Goal: Task Accomplishment & Management: Manage account settings

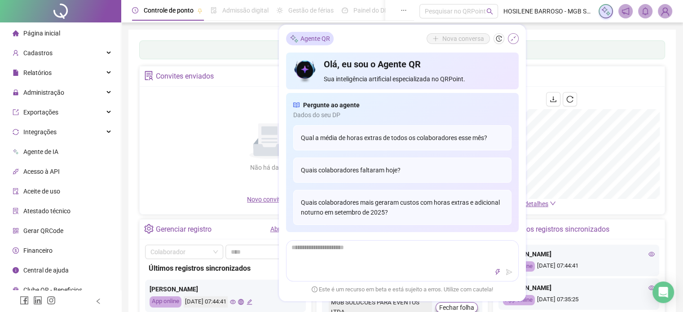
click at [516, 39] on button "button" at bounding box center [513, 38] width 11 height 11
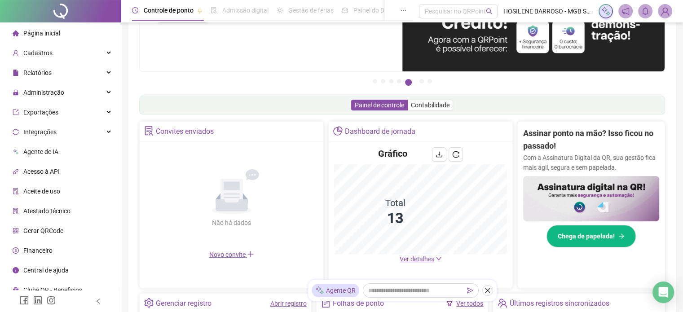
scroll to position [66, 0]
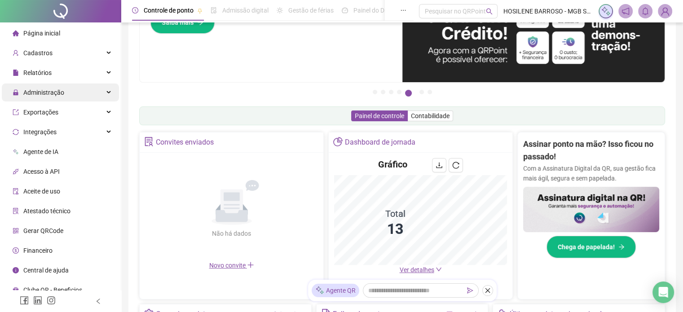
click at [93, 97] on div "Administração" at bounding box center [60, 93] width 117 height 18
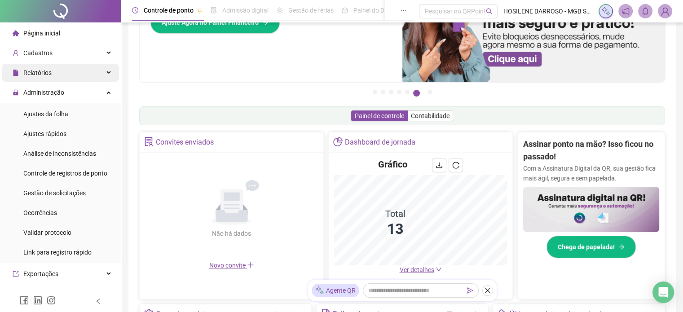
click at [91, 70] on div "Relatórios" at bounding box center [60, 73] width 117 height 18
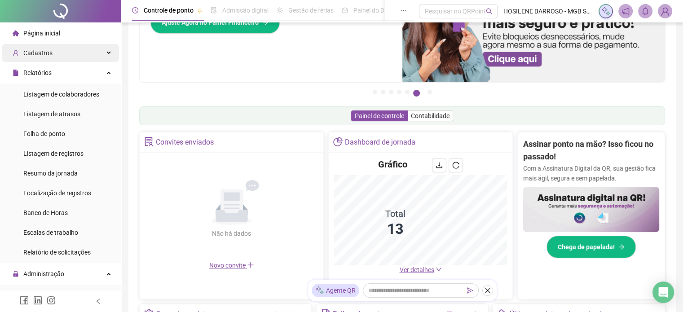
click at [99, 54] on div "Cadastros" at bounding box center [60, 53] width 117 height 18
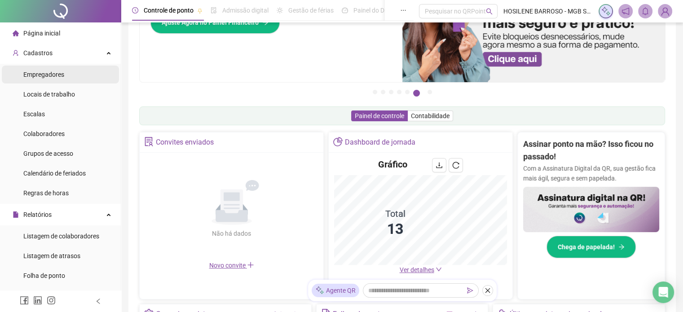
click at [57, 77] on span "Empregadores" at bounding box center [43, 74] width 41 height 7
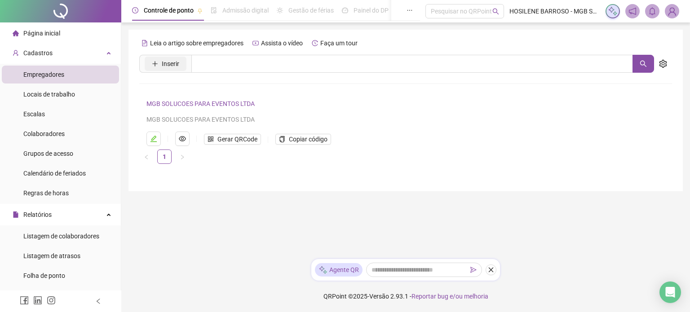
click at [173, 62] on span "Inserir" at bounding box center [171, 64] width 18 height 10
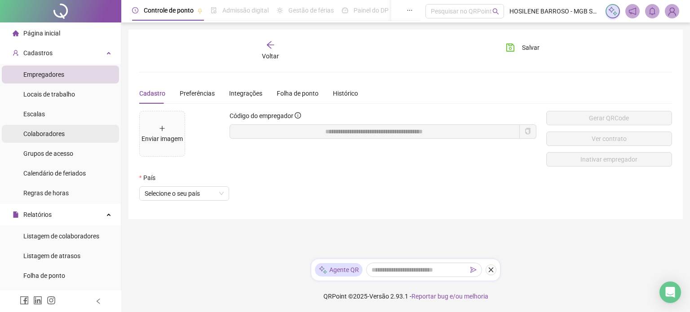
click at [55, 136] on span "Colaboradores" at bounding box center [43, 133] width 41 height 7
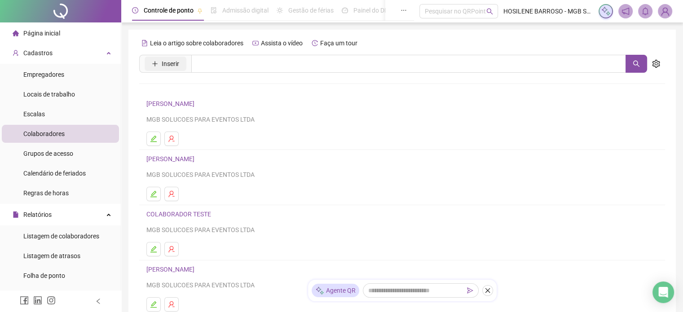
click at [161, 69] on button "Inserir" at bounding box center [166, 64] width 42 height 14
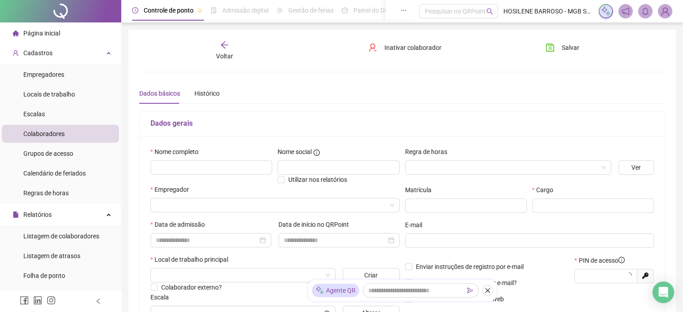
type input "*****"
click at [177, 164] on input "text" at bounding box center [212, 167] width 122 height 14
paste input "********"
type input "********"
drag, startPoint x: 185, startPoint y: 164, endPoint x: 119, endPoint y: 157, distance: 66.9
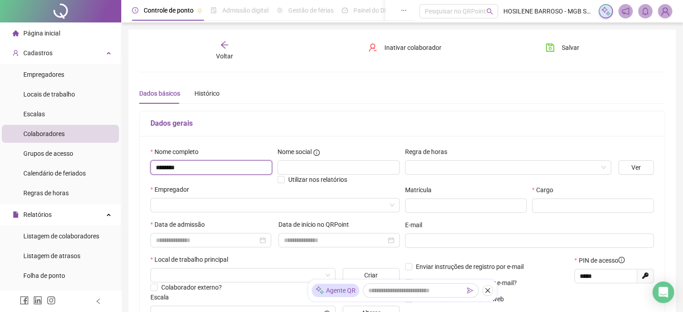
click at [119, 157] on div "Página inicial Cadastros Empregadores Locais de trabalho Escalas Colaboradores …" at bounding box center [341, 267] width 683 height 534
paste input "**********"
type input "**********"
click at [205, 210] on input "search" at bounding box center [271, 205] width 230 height 13
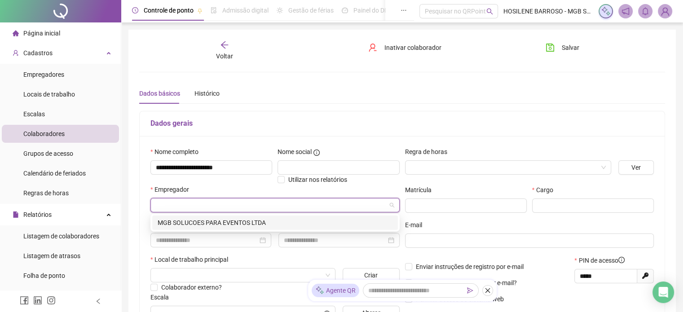
click at [214, 220] on div "MGB SOLUCOES PARA EVENTOS LTDA" at bounding box center [275, 223] width 235 height 10
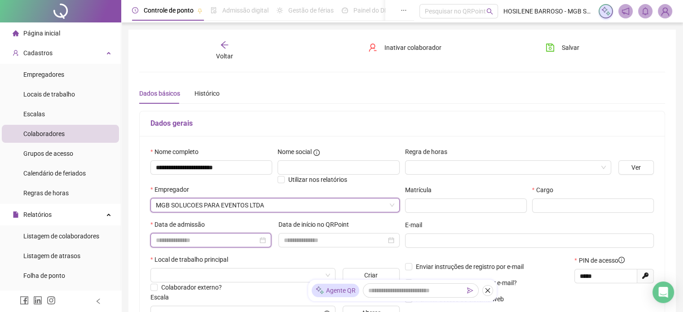
click at [217, 243] on input at bounding box center [207, 240] width 102 height 10
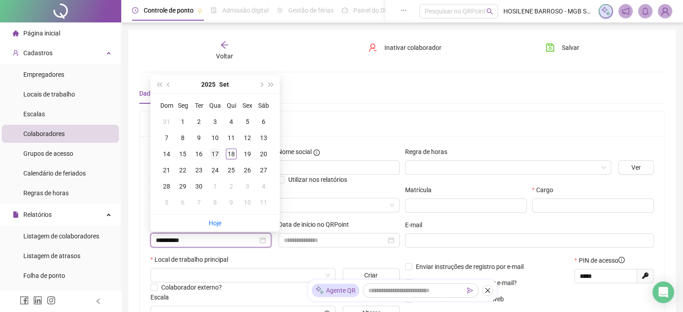
type input "**********"
click at [217, 154] on div "17" at bounding box center [215, 154] width 11 height 11
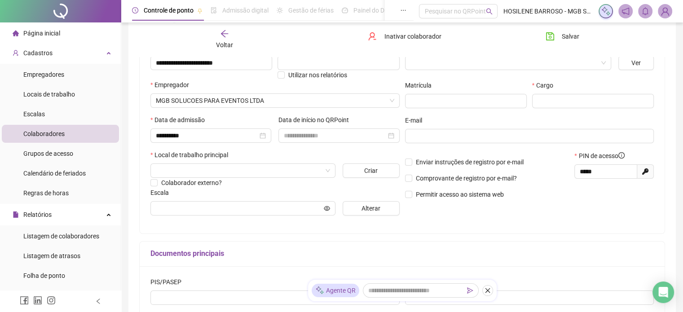
scroll to position [108, 0]
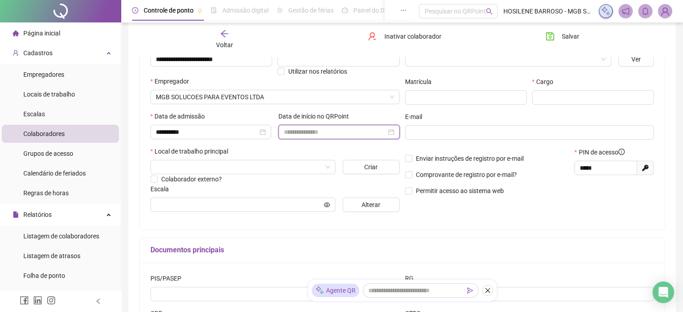
click at [291, 136] on input at bounding box center [335, 132] width 102 height 10
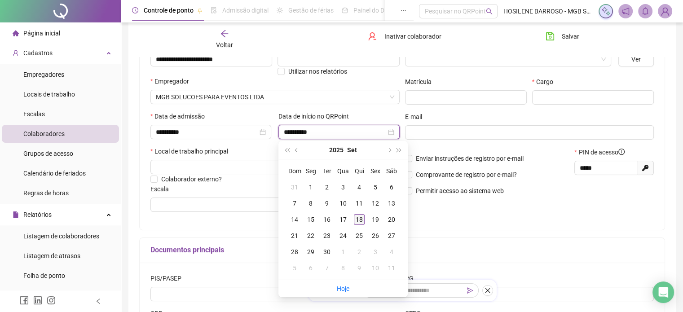
type input "**********"
click at [359, 219] on div "18" at bounding box center [359, 219] width 11 height 11
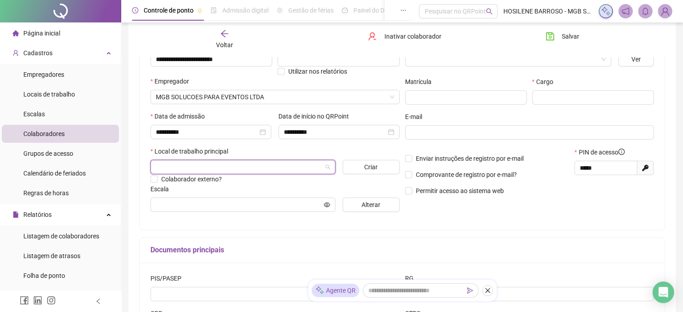
click at [238, 164] on input "search" at bounding box center [239, 166] width 166 height 13
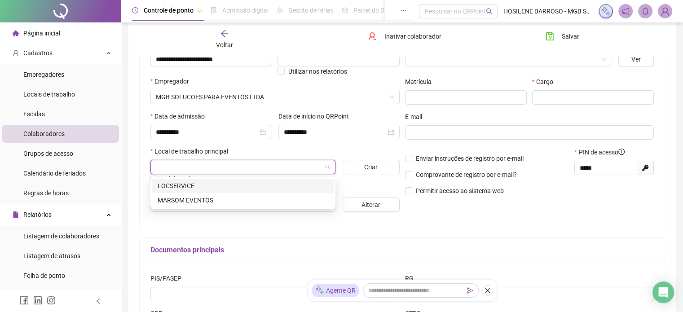
click at [201, 185] on div "LOCSERVICE" at bounding box center [243, 186] width 171 height 10
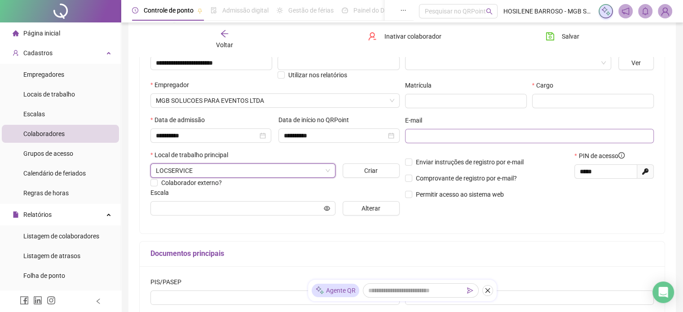
scroll to position [103, 0]
click at [565, 109] on div "Cargo" at bounding box center [593, 98] width 127 height 35
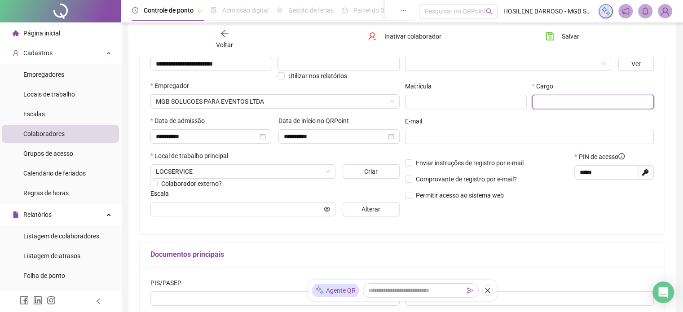
click at [561, 102] on input "text" at bounding box center [593, 102] width 122 height 14
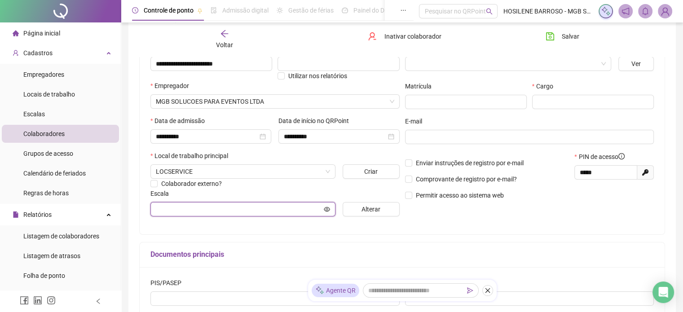
click at [173, 205] on input "text" at bounding box center [239, 209] width 166 height 10
click at [573, 91] on div "Cargo" at bounding box center [593, 87] width 122 height 13
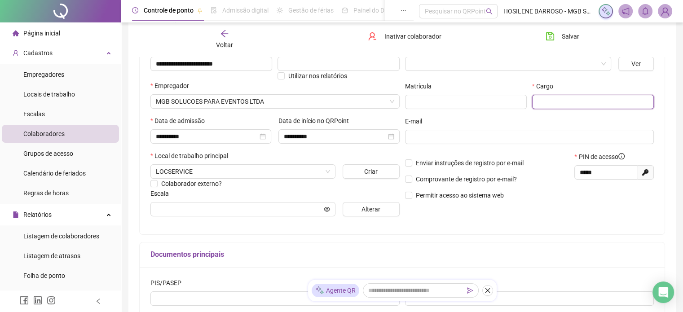
click at [568, 96] on input "text" at bounding box center [593, 102] width 122 height 14
paste input "**********"
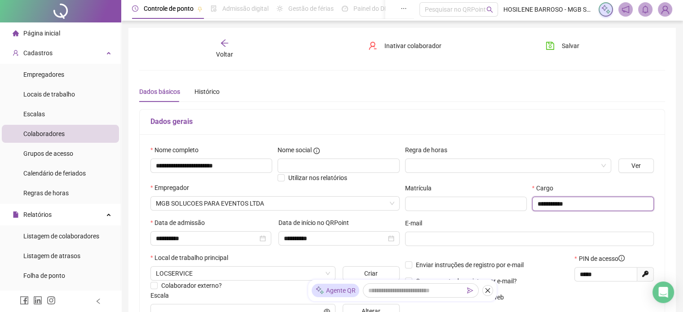
scroll to position [0, 0]
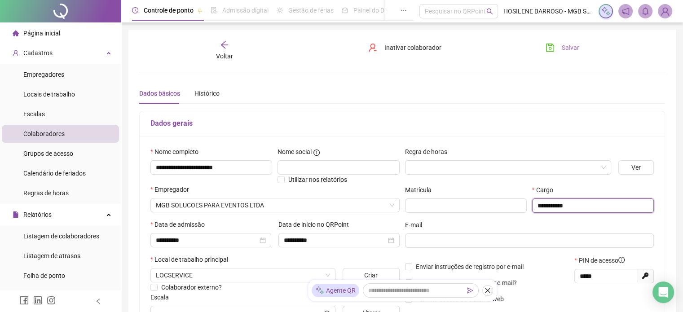
type input "**********"
click at [572, 41] on button "Salvar" at bounding box center [562, 47] width 47 height 14
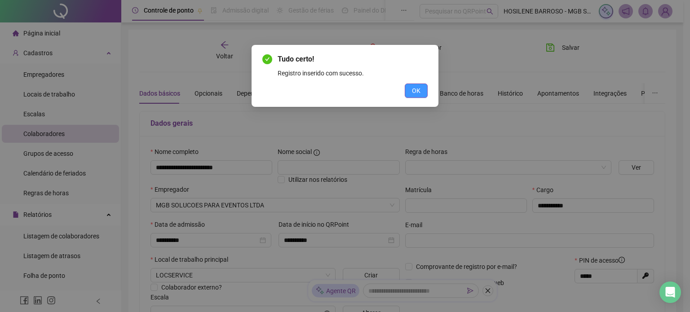
click at [421, 94] on button "OK" at bounding box center [416, 91] width 23 height 14
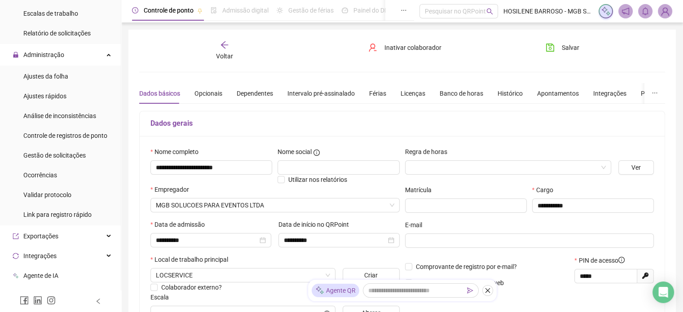
scroll to position [391, 0]
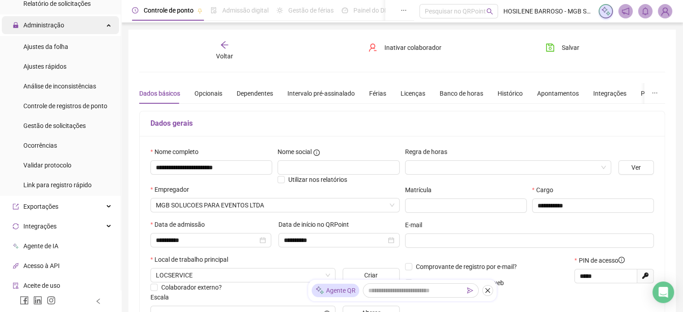
click at [76, 23] on div "Administração" at bounding box center [60, 25] width 117 height 18
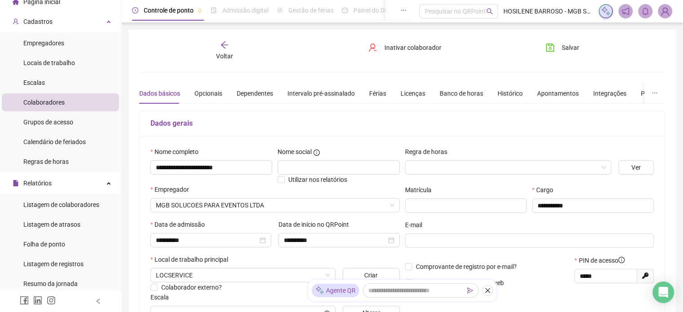
scroll to position [18, 0]
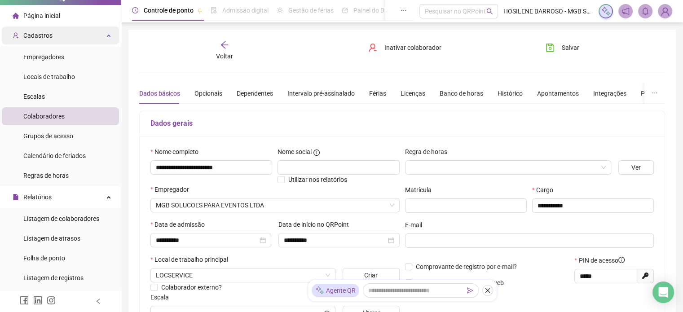
click at [93, 35] on div "Cadastros" at bounding box center [60, 36] width 117 height 18
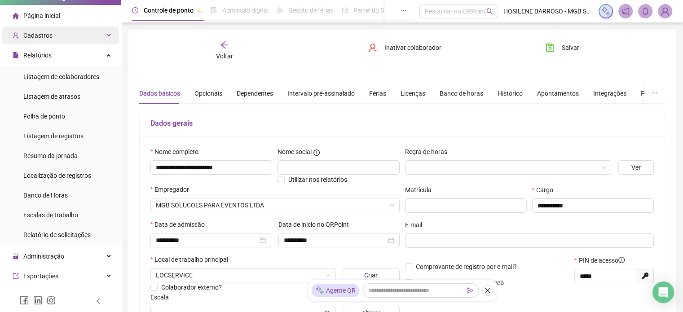
click at [93, 35] on div "Cadastros" at bounding box center [60, 36] width 117 height 18
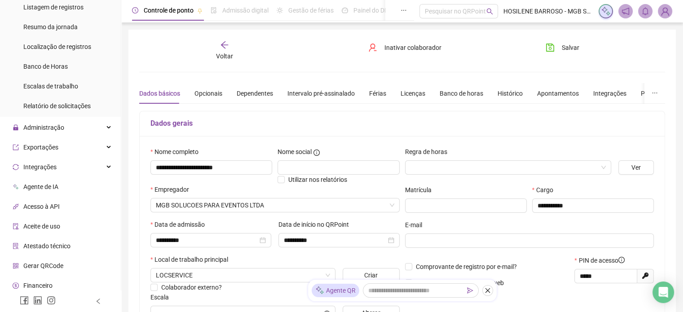
scroll to position [312, 0]
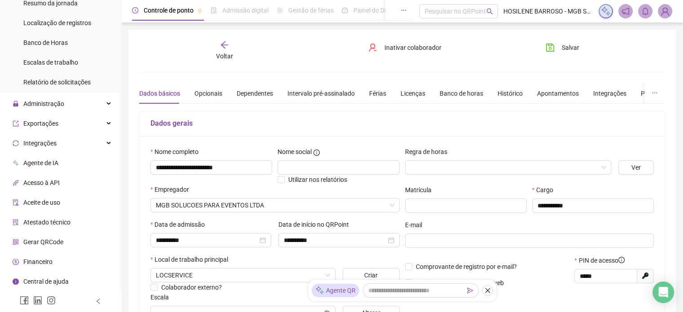
click at [73, 244] on li "Gerar QRCode" at bounding box center [60, 242] width 117 height 18
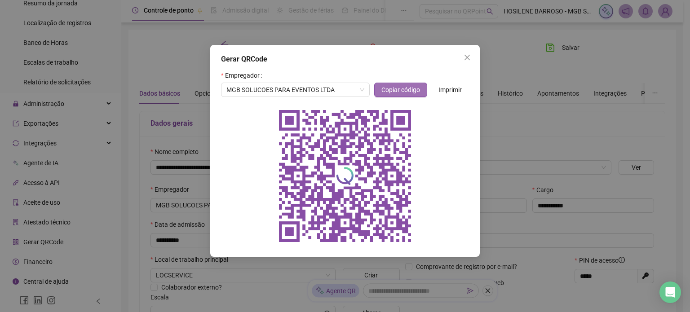
click at [404, 89] on span "Copiar código" at bounding box center [400, 90] width 39 height 10
click at [465, 61] on button "Close" at bounding box center [467, 57] width 14 height 14
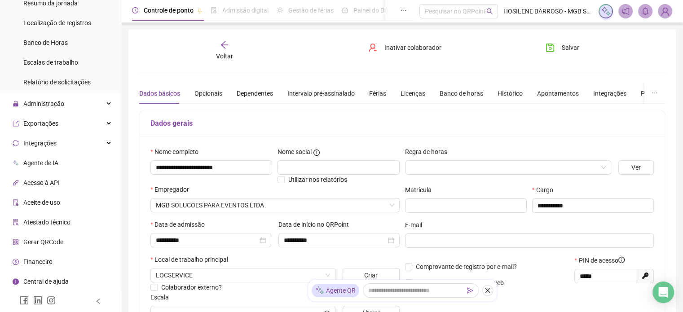
click at [645, 277] on icon at bounding box center [645, 276] width 6 height 6
type input "*****"
click at [559, 53] on button "Salvar" at bounding box center [562, 47] width 47 height 14
drag, startPoint x: 604, startPoint y: 275, endPoint x: 564, endPoint y: 278, distance: 39.7
click at [564, 279] on div "Comprovante de registro por e-mail? Permitir acesso ao sistema web PIN de acess…" at bounding box center [530, 275] width 255 height 39
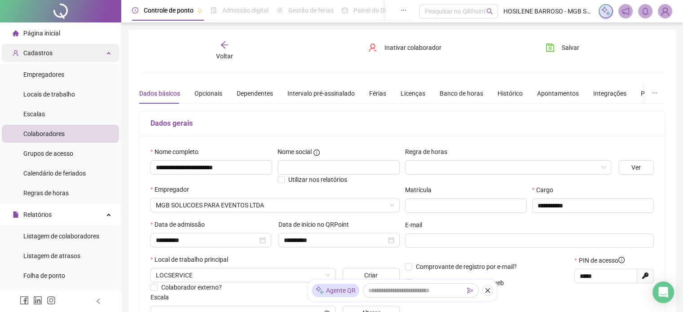
click at [105, 53] on div "Cadastros" at bounding box center [60, 53] width 117 height 18
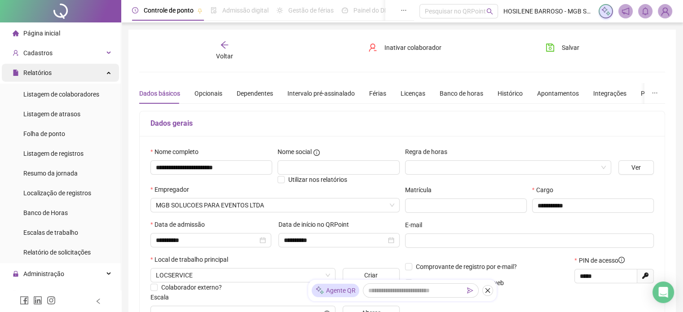
click at [102, 69] on div "Relatórios" at bounding box center [60, 73] width 117 height 18
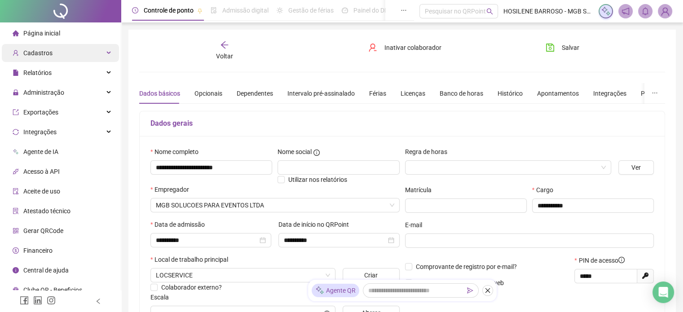
click at [97, 55] on div "Cadastros" at bounding box center [60, 53] width 117 height 18
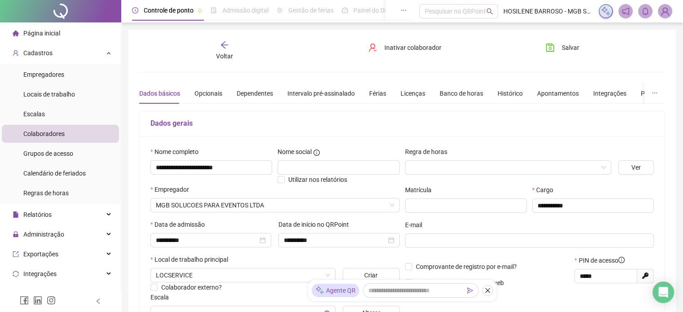
click at [62, 34] on li "Página inicial" at bounding box center [60, 33] width 117 height 18
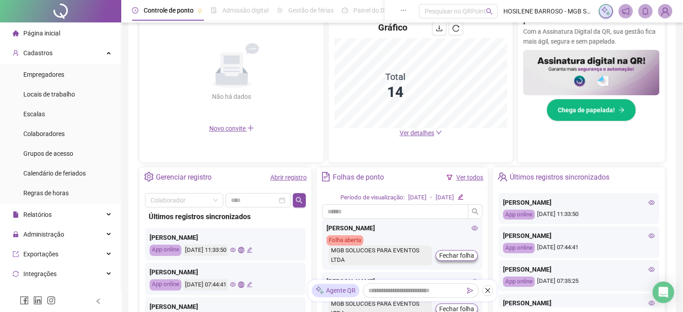
scroll to position [213, 0]
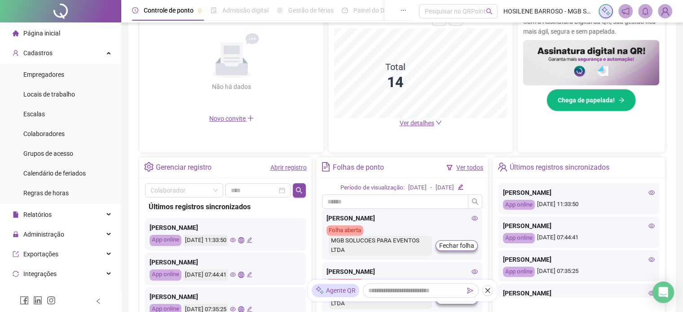
click at [649, 193] on icon "eye" at bounding box center [652, 193] width 6 height 6
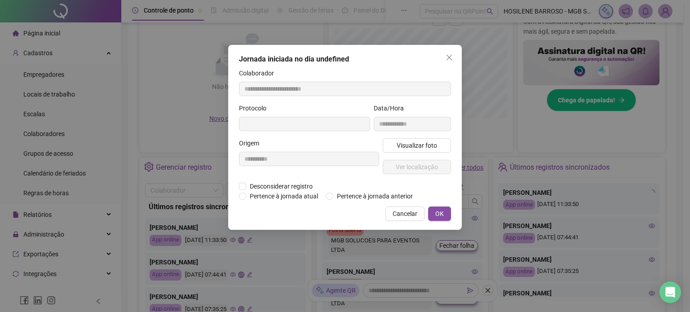
type input "**********"
click at [452, 55] on icon "close" at bounding box center [449, 57] width 7 height 7
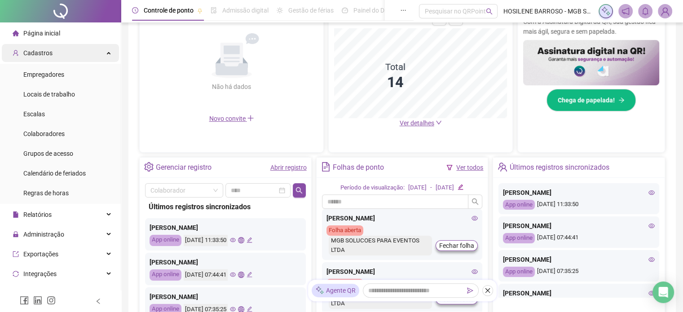
click at [88, 54] on div "Cadastros" at bounding box center [60, 53] width 117 height 18
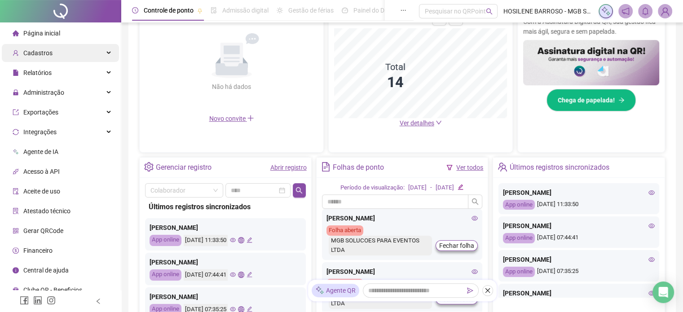
click at [90, 56] on div "Cadastros" at bounding box center [60, 53] width 117 height 18
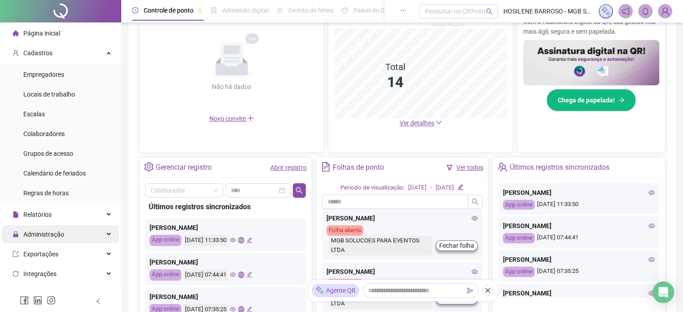
click at [102, 233] on div "Administração" at bounding box center [60, 235] width 117 height 18
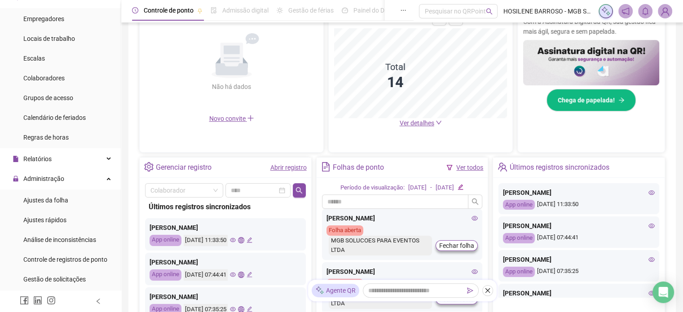
scroll to position [69, 0]
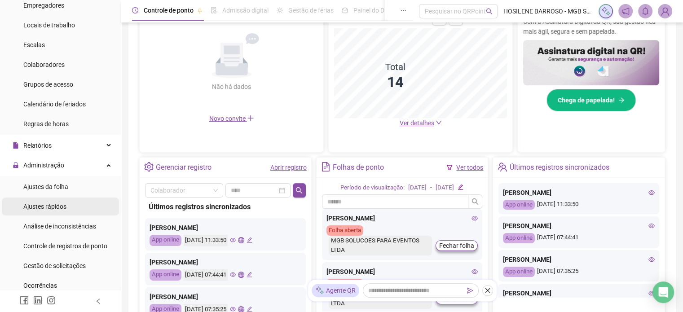
click at [57, 208] on span "Ajustes rápidos" at bounding box center [44, 206] width 43 height 7
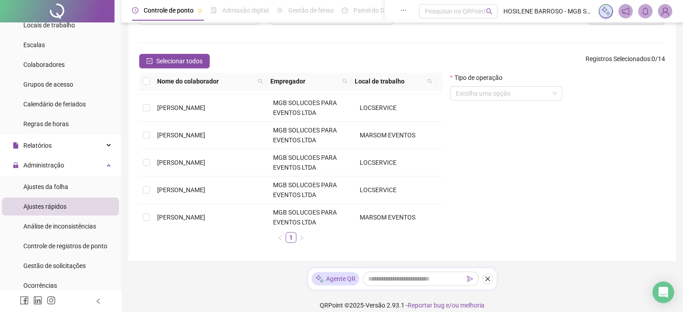
scroll to position [248, 0]
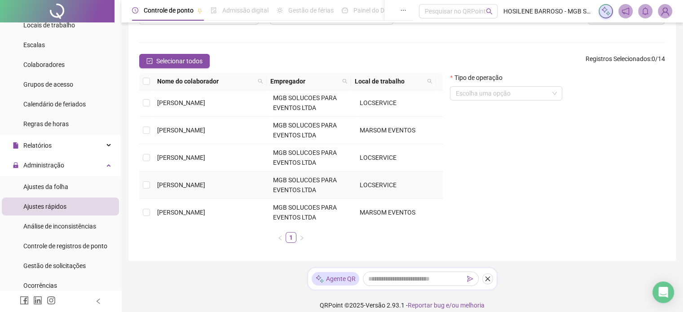
click at [205, 183] on span "[PERSON_NAME]" at bounding box center [181, 185] width 48 height 7
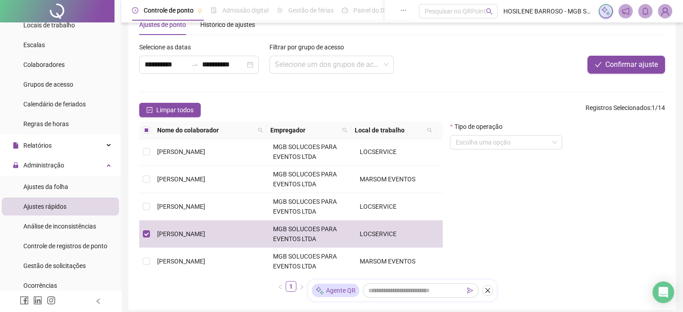
scroll to position [0, 0]
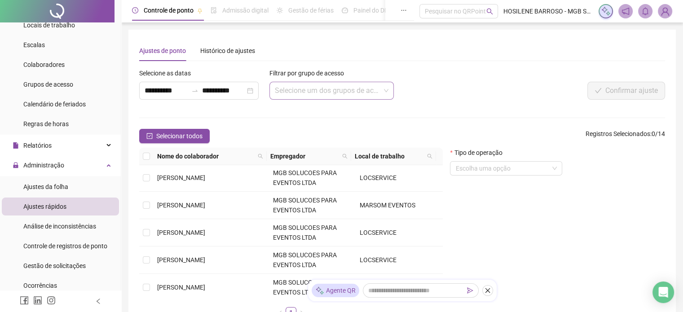
click at [341, 89] on input "search" at bounding box center [328, 90] width 106 height 17
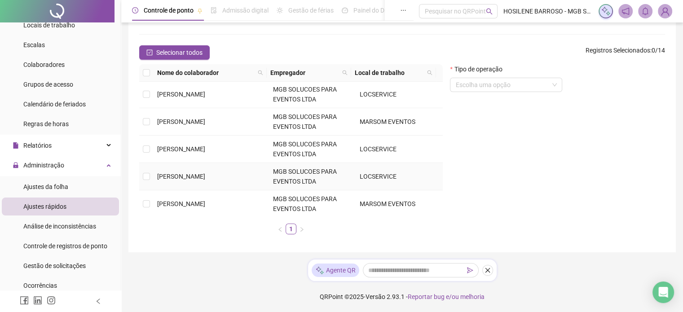
click at [146, 180] on td at bounding box center [146, 176] width 14 height 27
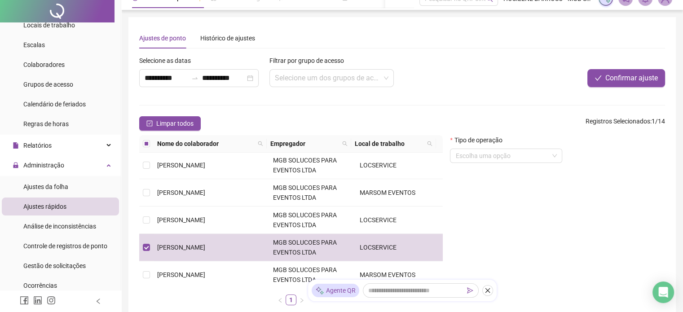
scroll to position [0, 0]
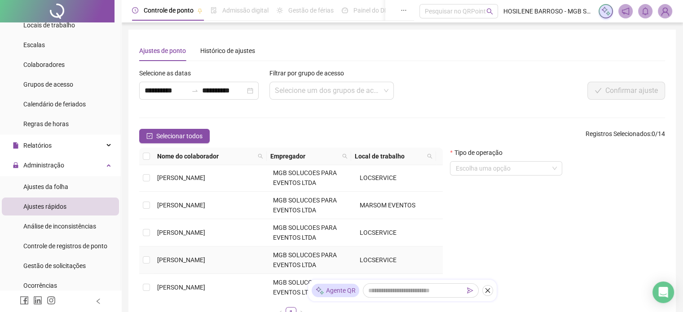
click at [252, 260] on td "[PERSON_NAME]" at bounding box center [212, 260] width 116 height 27
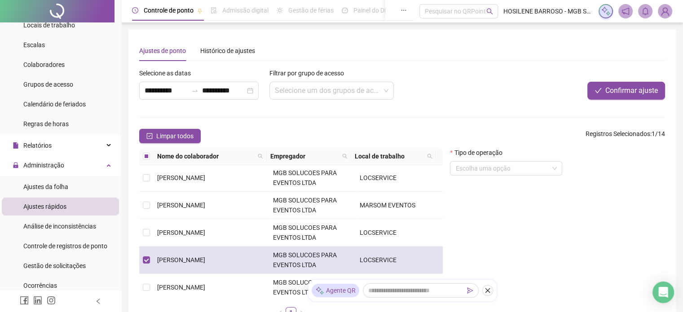
click at [252, 260] on td "[PERSON_NAME]" at bounding box center [212, 260] width 116 height 27
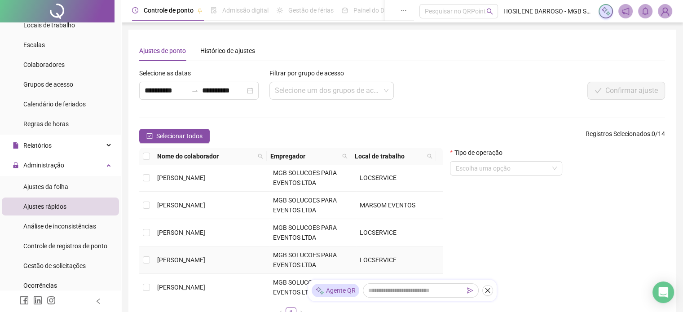
click at [252, 260] on td "[PERSON_NAME]" at bounding box center [212, 260] width 116 height 27
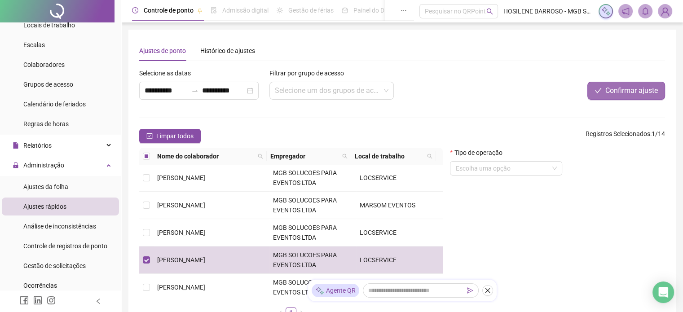
click at [624, 88] on span "Confirmar ajuste" at bounding box center [632, 90] width 53 height 11
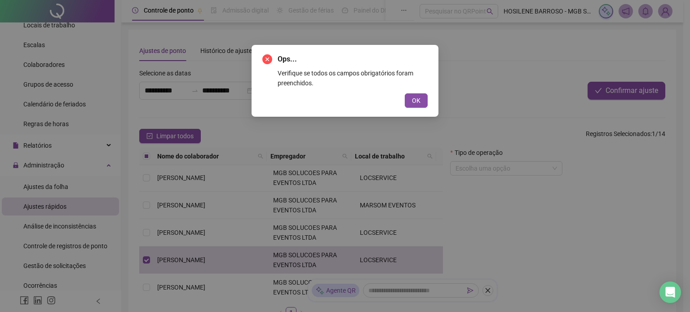
click at [412, 108] on div "Ops... Verifique se todos os campos obrigatórios foram preenchidos. OK" at bounding box center [345, 81] width 187 height 72
click at [416, 104] on span "OK" at bounding box center [416, 101] width 9 height 10
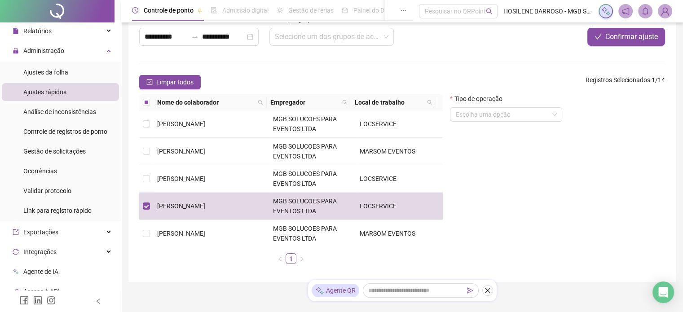
scroll to position [194, 0]
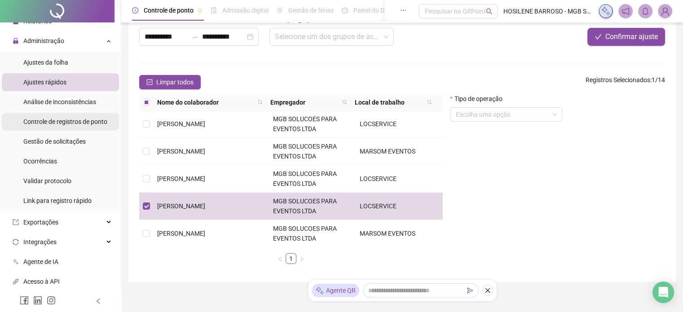
click at [62, 115] on div "Controle de registros de ponto" at bounding box center [65, 122] width 84 height 18
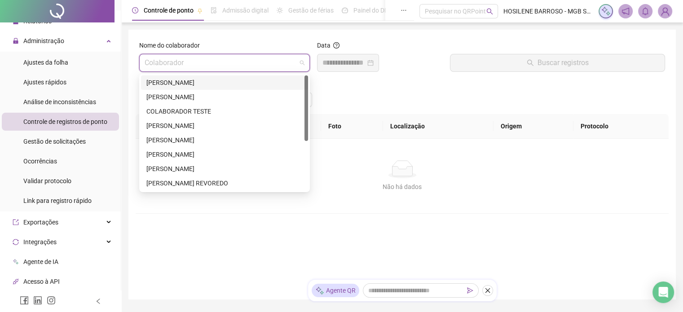
click at [276, 67] on input "search" at bounding box center [221, 62] width 152 height 17
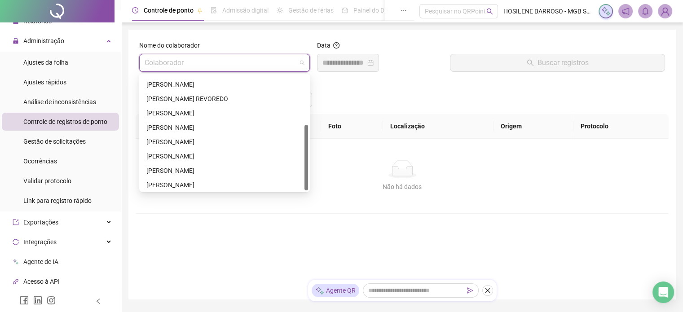
scroll to position [86, 0]
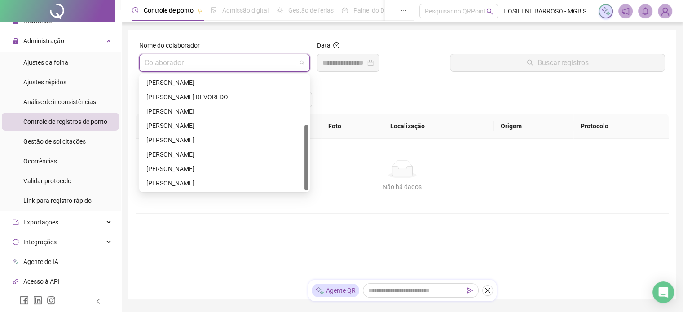
drag, startPoint x: 304, startPoint y: 113, endPoint x: 231, endPoint y: 181, distance: 100.1
click at [273, 178] on div "[PERSON_NAME] [PERSON_NAME]" at bounding box center [224, 132] width 167 height 115
click at [216, 168] on div "[PERSON_NAME]" at bounding box center [224, 169] width 156 height 10
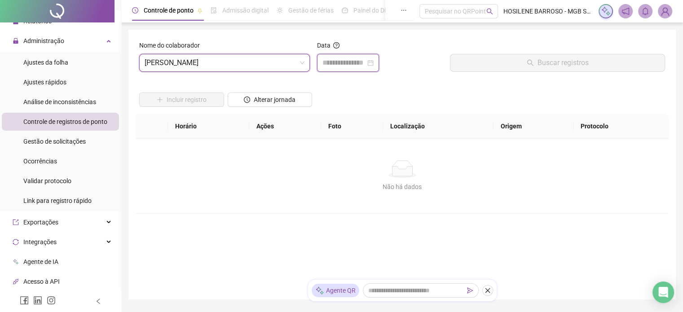
click at [331, 66] on input at bounding box center [344, 63] width 43 height 11
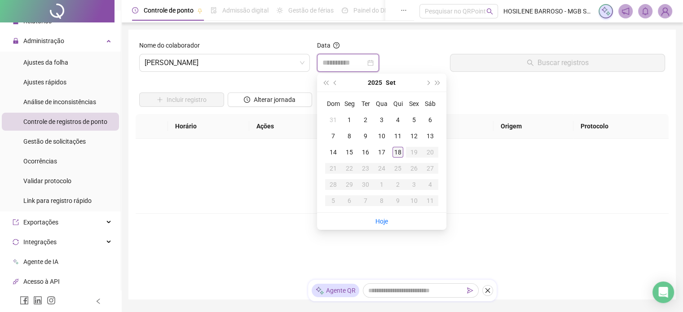
type input "**********"
click at [400, 148] on div "18" at bounding box center [398, 152] width 11 height 11
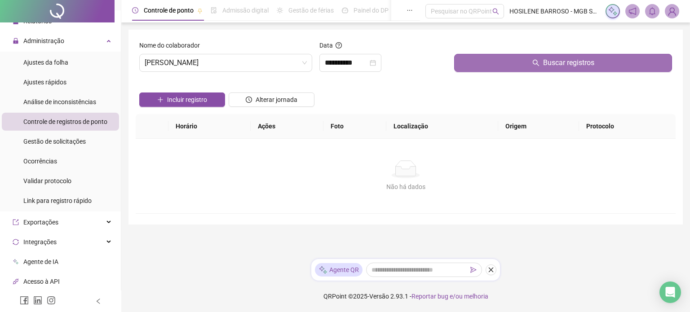
click at [603, 68] on button "Buscar registros" at bounding box center [563, 63] width 218 height 18
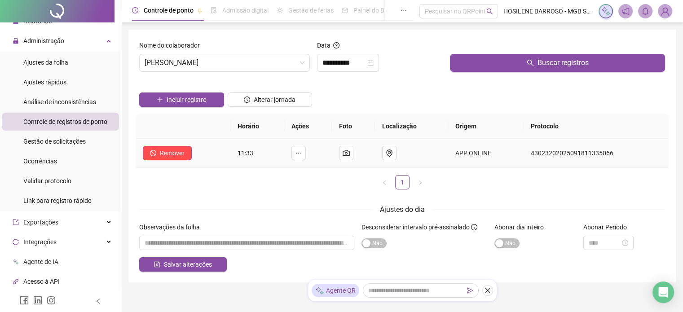
click at [246, 152] on span "11:33" at bounding box center [246, 153] width 16 height 7
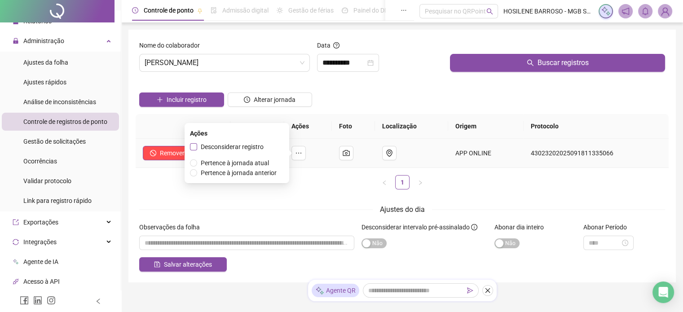
click at [192, 143] on label "Desconsiderar registro" at bounding box center [228, 147] width 77 height 10
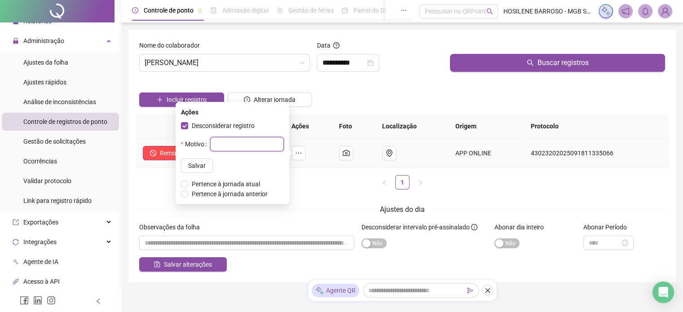
click at [216, 144] on input "text" at bounding box center [247, 144] width 74 height 14
type input "**********"
click at [190, 160] on button "Salvar" at bounding box center [197, 166] width 32 height 14
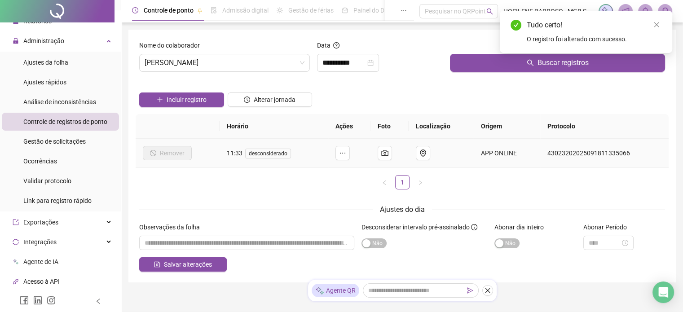
click at [238, 153] on span "11:33 desconsiderado" at bounding box center [261, 153] width 68 height 7
click at [246, 152] on span "11:33 desconsiderado" at bounding box center [261, 153] width 68 height 7
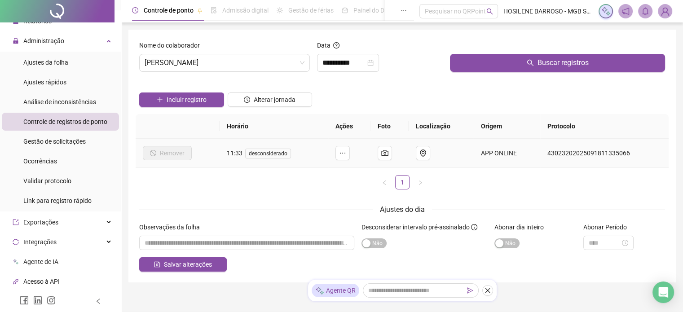
click at [235, 154] on span "11:33 desconsiderado" at bounding box center [261, 153] width 68 height 7
click at [234, 152] on span "11:33 desconsiderado" at bounding box center [261, 153] width 68 height 7
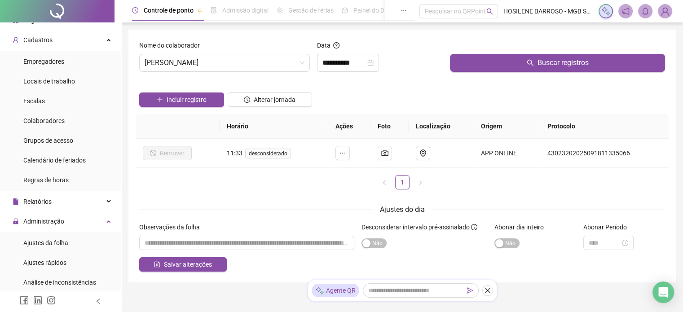
scroll to position [0, 0]
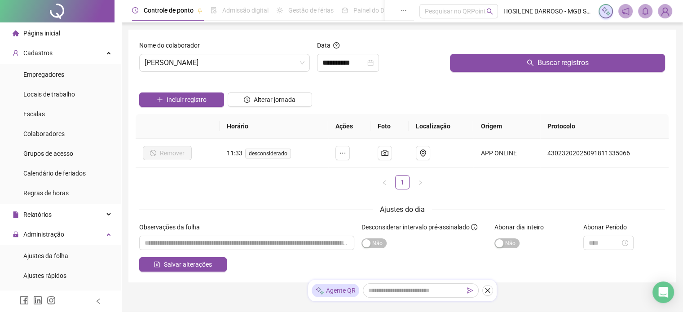
click at [71, 37] on li "Página inicial" at bounding box center [60, 33] width 117 height 18
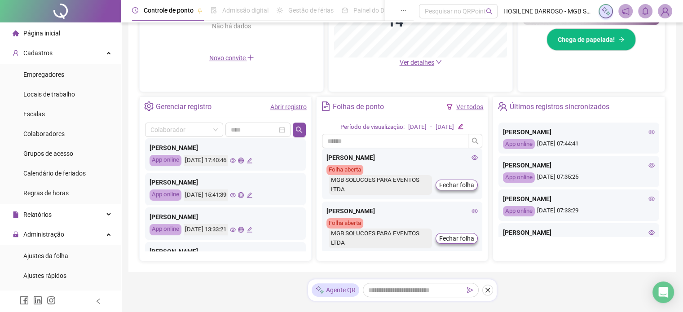
scroll to position [288, 0]
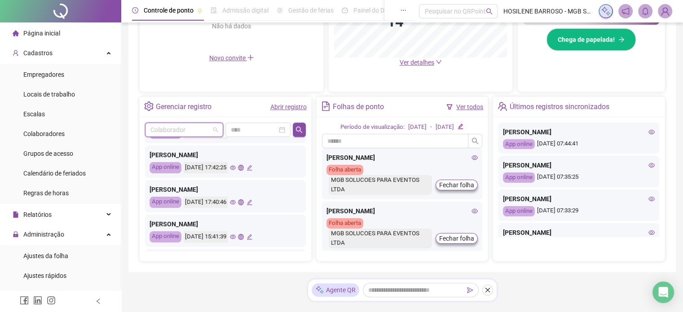
click at [204, 126] on input "search" at bounding box center [180, 129] width 59 height 13
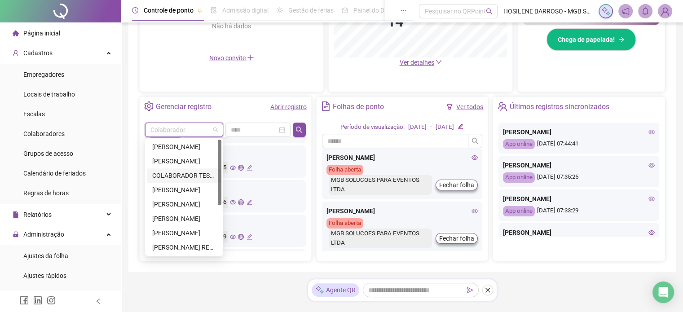
drag, startPoint x: 222, startPoint y: 174, endPoint x: 220, endPoint y: 178, distance: 4.9
click at [220, 178] on div "[PERSON_NAME] COLABORADOR TESTE [PERSON_NAME] COLABORADOR TESTE [PERSON_NAME] […" at bounding box center [184, 197] width 78 height 119
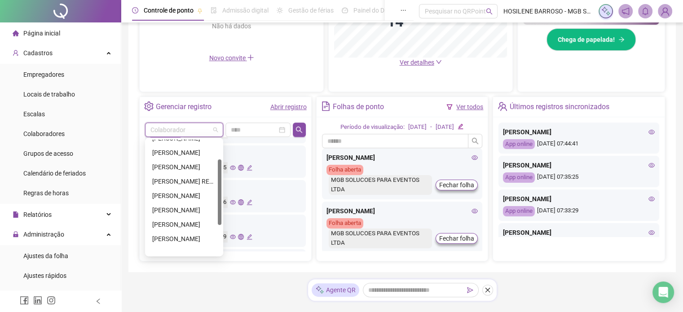
scroll to position [86, 0]
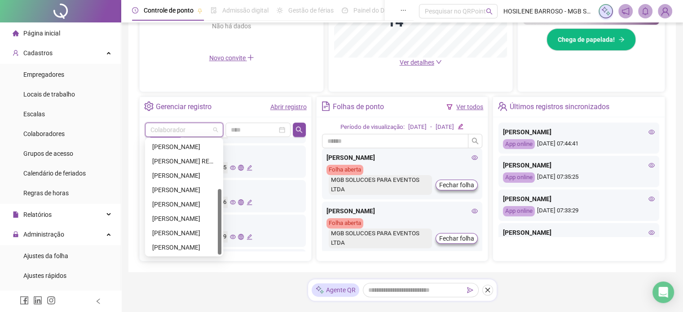
drag, startPoint x: 220, startPoint y: 178, endPoint x: 214, endPoint y: 242, distance: 64.5
click at [214, 240] on div "[PERSON_NAME] [PERSON_NAME]" at bounding box center [184, 197] width 75 height 115
click at [198, 232] on div "[PERSON_NAME]" at bounding box center [184, 233] width 64 height 10
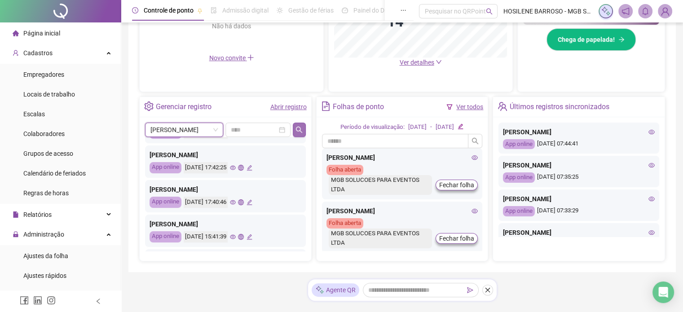
click at [305, 126] on div "[PERSON_NAME] Últimos registros sincronizados [PERSON_NAME] App online [DATE] 0…" at bounding box center [226, 189] width 172 height 144
click at [304, 126] on button "button" at bounding box center [299, 130] width 13 height 14
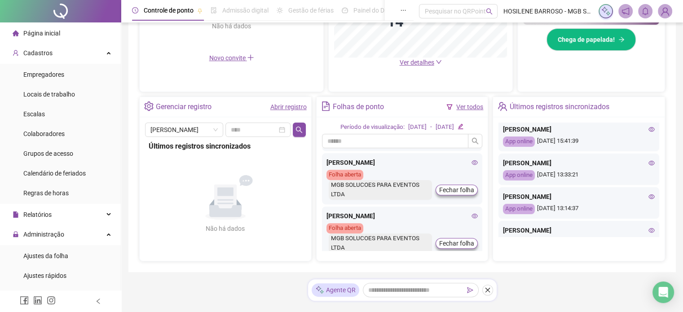
scroll to position [388, 0]
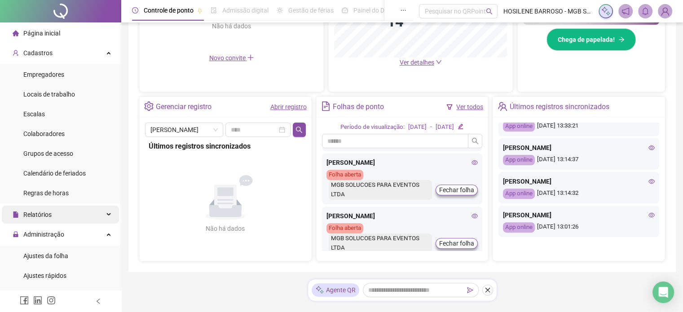
click at [102, 215] on div "Relatórios" at bounding box center [60, 215] width 117 height 18
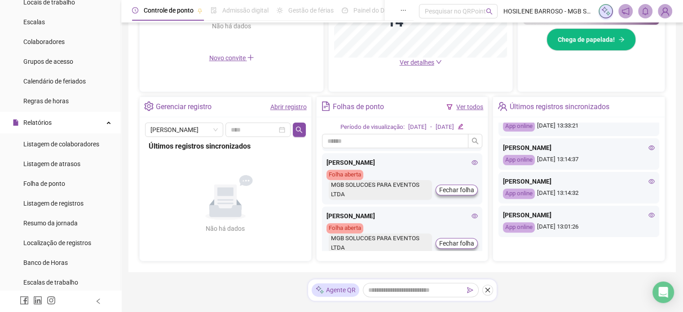
scroll to position [93, 0]
click at [120, 218] on div "Página inicial Cadastros Empregadores Locais de trabalho Escalas Colaboradores …" at bounding box center [341, 29] width 683 height 607
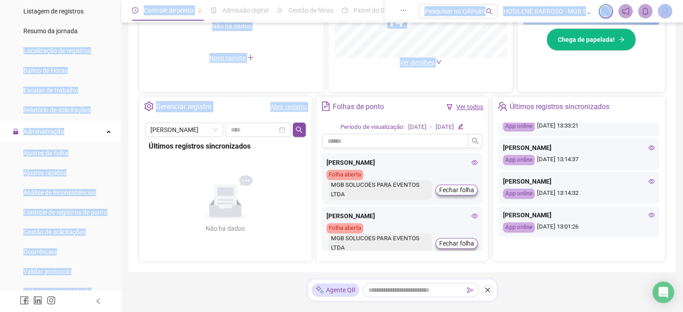
scroll to position [286, 0]
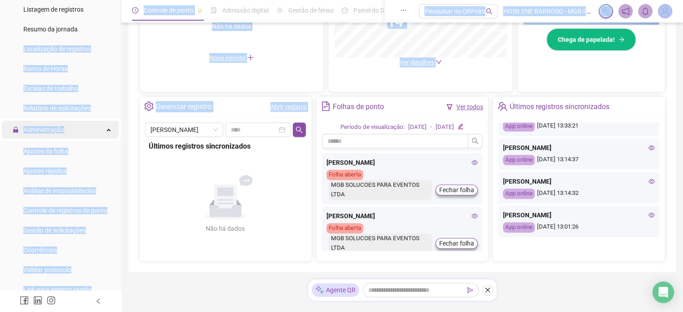
click at [97, 133] on div "Administração" at bounding box center [60, 130] width 117 height 18
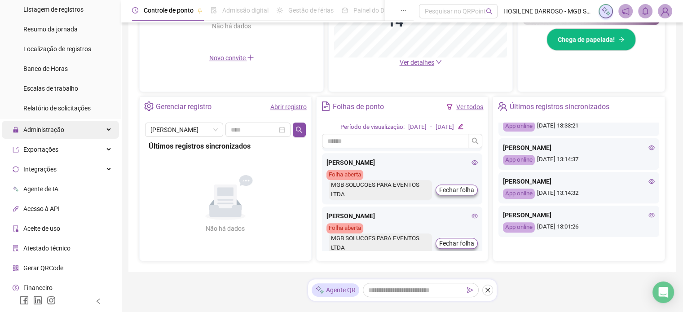
click at [97, 133] on div "Administração" at bounding box center [60, 130] width 117 height 18
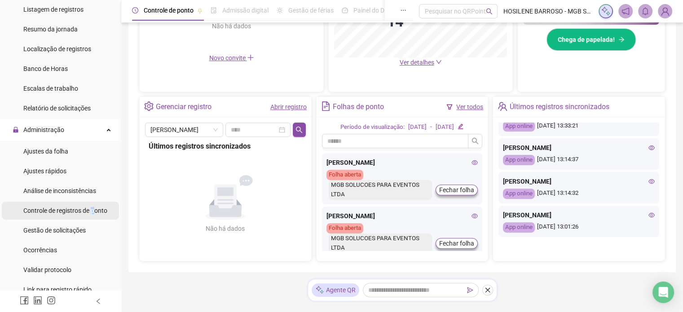
click at [94, 212] on span "Controle de registros de ponto" at bounding box center [65, 210] width 84 height 7
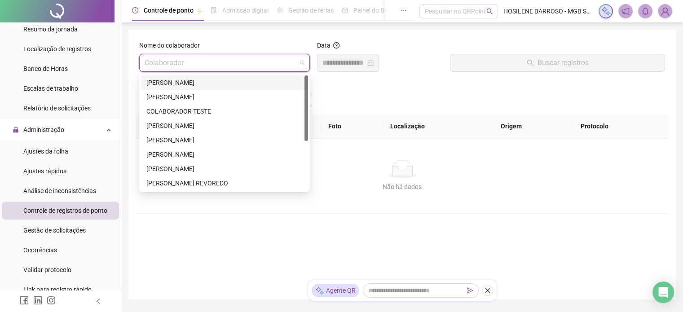
click at [293, 58] on input "search" at bounding box center [221, 62] width 152 height 17
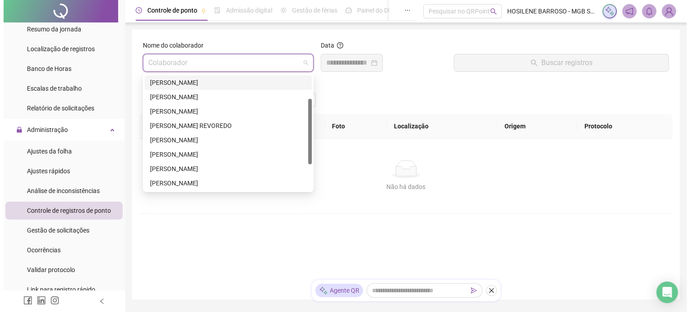
scroll to position [86, 0]
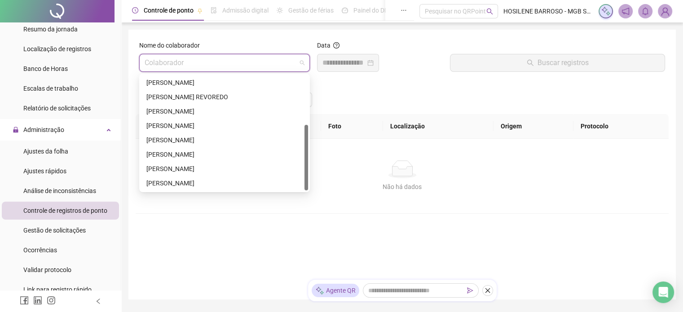
drag, startPoint x: 306, startPoint y: 136, endPoint x: 241, endPoint y: 192, distance: 85.3
click at [310, 200] on body "Página inicial Cadastros Empregadores Locais de trabalho Escalas Colaboradores …" at bounding box center [341, 156] width 683 height 312
click at [237, 165] on div "[PERSON_NAME]" at bounding box center [224, 169] width 156 height 10
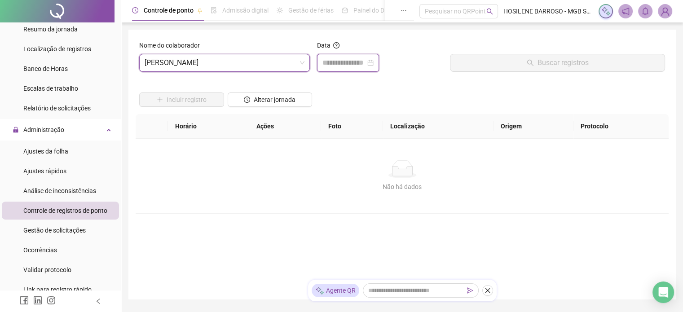
click at [362, 64] on input at bounding box center [344, 63] width 43 height 11
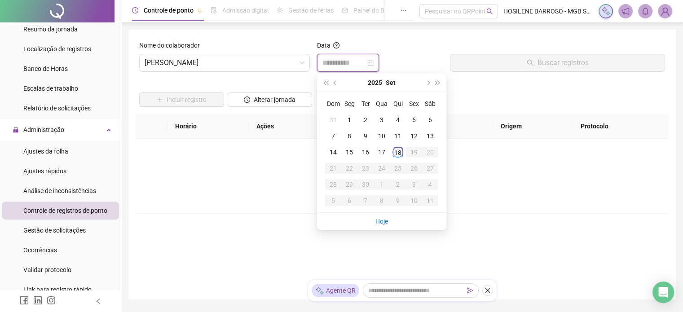
type input "**********"
click at [399, 152] on div "18" at bounding box center [398, 152] width 11 height 11
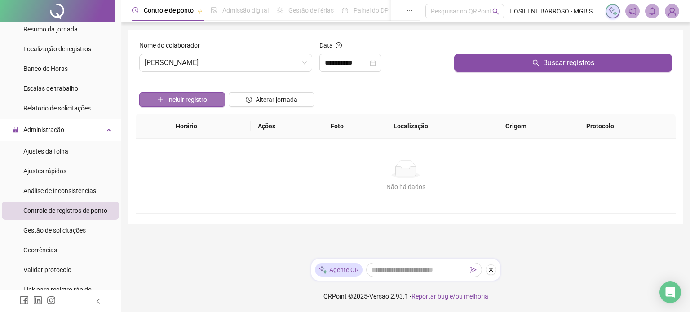
click at [199, 98] on span "Incluir registro" at bounding box center [187, 100] width 40 height 10
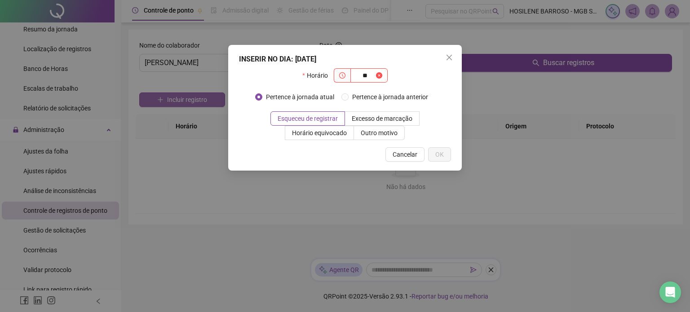
type input "*"
type input "*****"
click at [439, 153] on span "OK" at bounding box center [439, 155] width 9 height 10
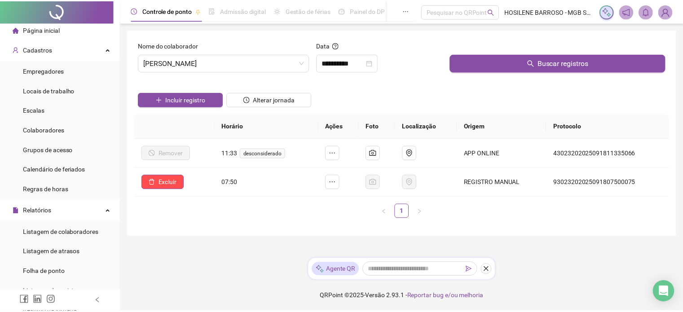
scroll to position [3, 0]
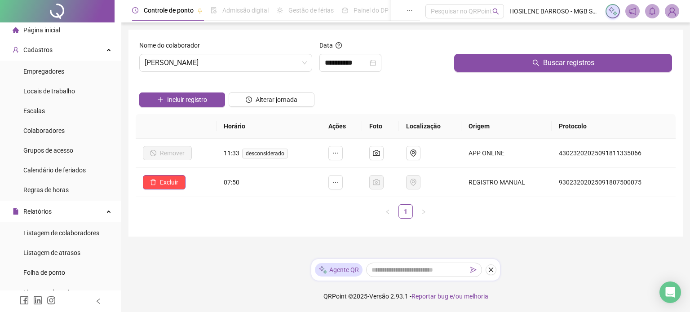
click at [81, 30] on li "Página inicial" at bounding box center [60, 30] width 117 height 18
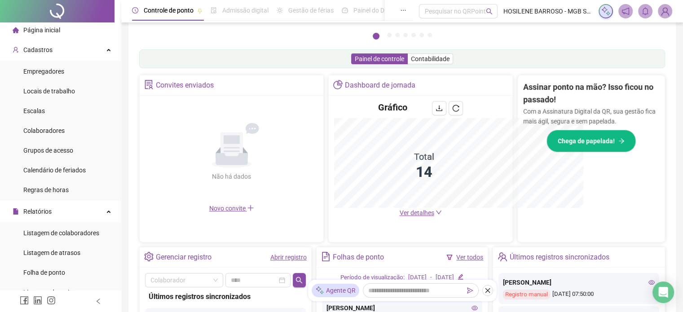
scroll to position [256, 0]
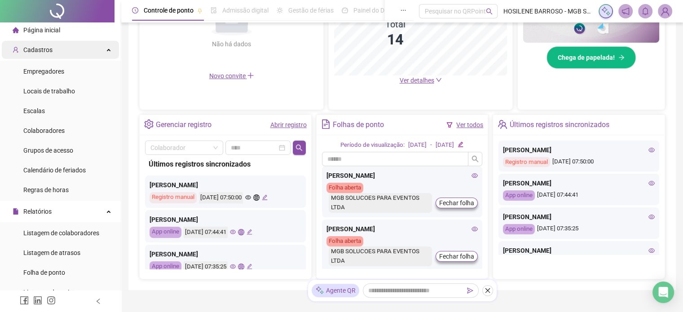
click at [107, 49] on icon at bounding box center [109, 49] width 4 height 0
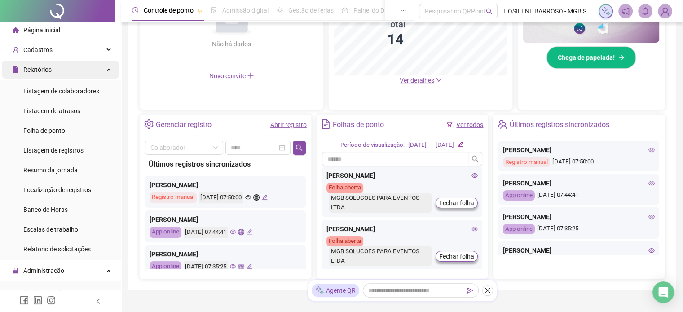
click at [104, 68] on div "Relatórios" at bounding box center [60, 70] width 117 height 18
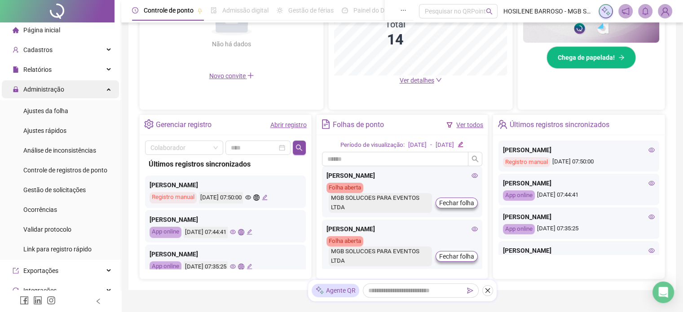
click at [106, 83] on div "Administração" at bounding box center [60, 89] width 117 height 18
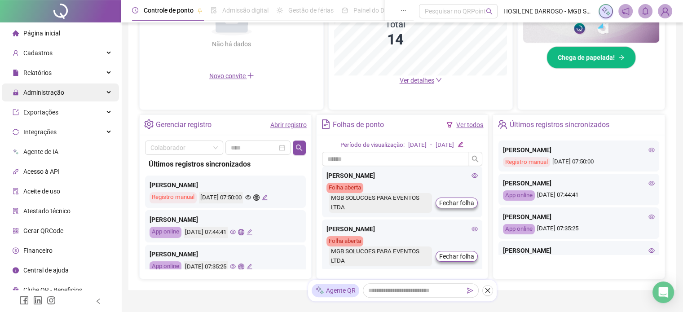
scroll to position [0, 0]
click at [104, 92] on div "Administração" at bounding box center [60, 93] width 117 height 18
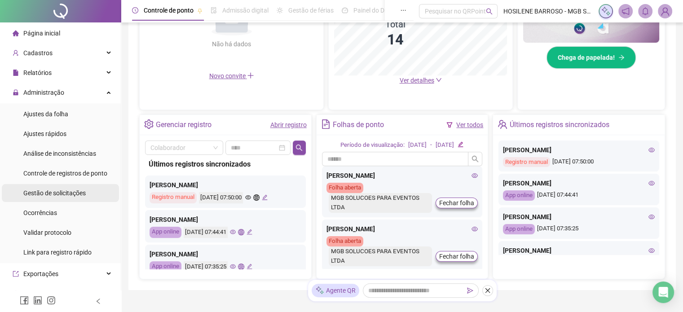
click at [68, 196] on span "Gestão de solicitações" at bounding box center [54, 193] width 62 height 7
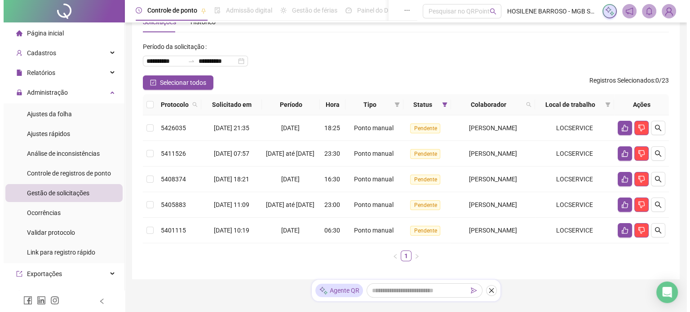
scroll to position [66, 0]
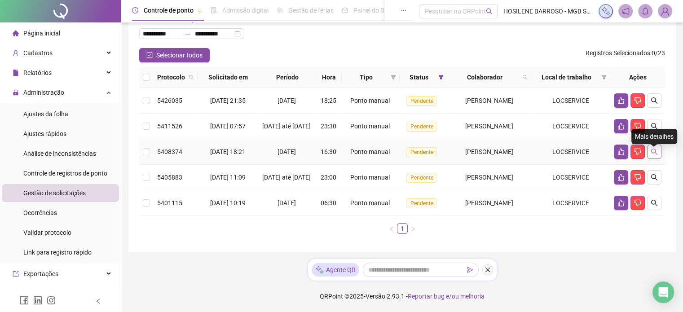
click at [657, 149] on icon "search" at bounding box center [654, 151] width 7 height 7
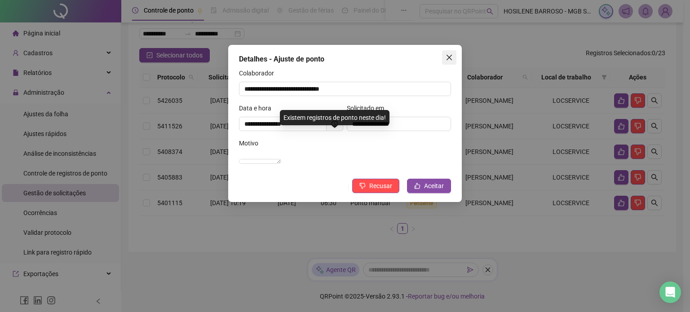
click at [452, 56] on icon "close" at bounding box center [449, 57] width 7 height 7
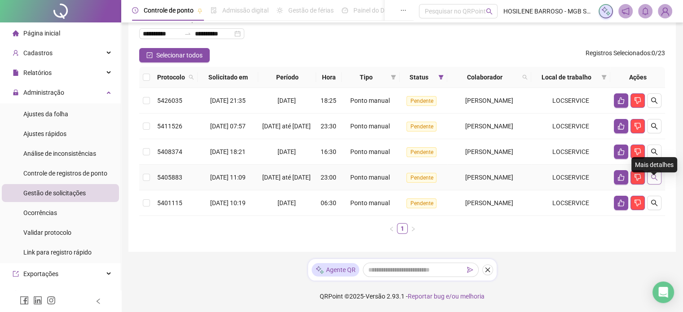
click at [654, 174] on icon "search" at bounding box center [654, 177] width 7 height 7
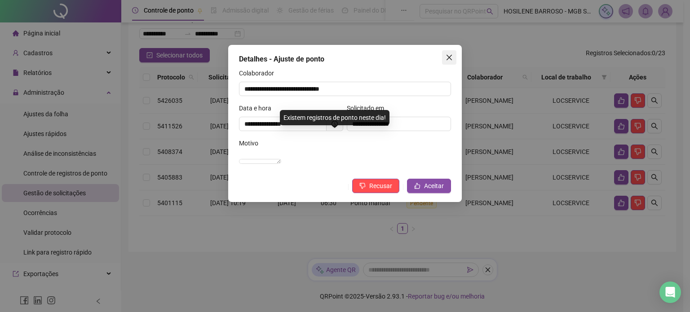
drag, startPoint x: 456, startPoint y: 55, endPoint x: 452, endPoint y: 56, distance: 4.6
click at [455, 55] on span "Close" at bounding box center [449, 57] width 14 height 7
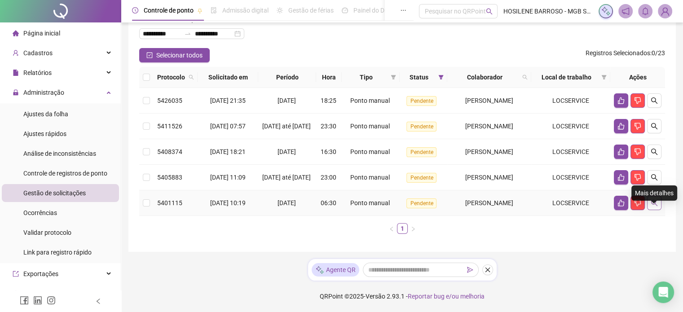
click at [660, 206] on button "button" at bounding box center [654, 203] width 14 height 14
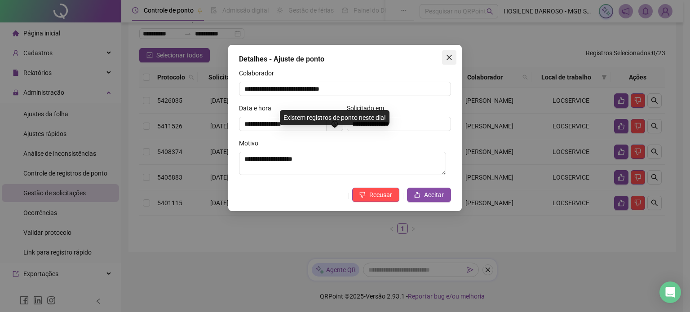
click at [447, 53] on button "Close" at bounding box center [449, 57] width 14 height 14
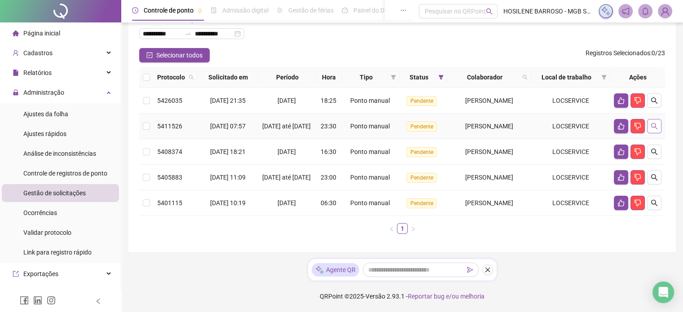
click at [659, 121] on button "button" at bounding box center [654, 126] width 14 height 14
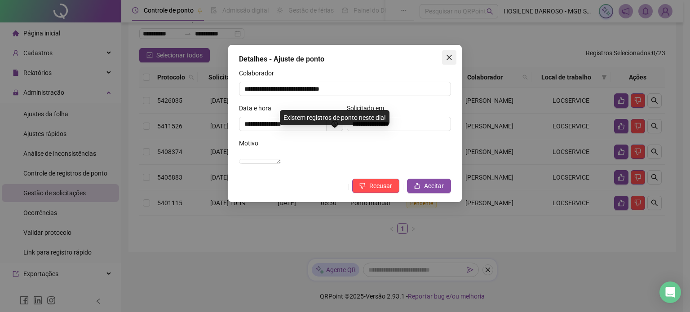
drag, startPoint x: 451, startPoint y: 55, endPoint x: 634, endPoint y: 70, distance: 183.9
click at [451, 55] on icon "close" at bounding box center [449, 57] width 5 height 5
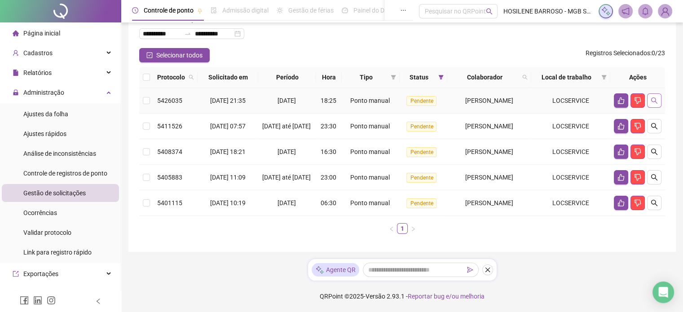
click at [651, 93] on button "button" at bounding box center [654, 100] width 14 height 14
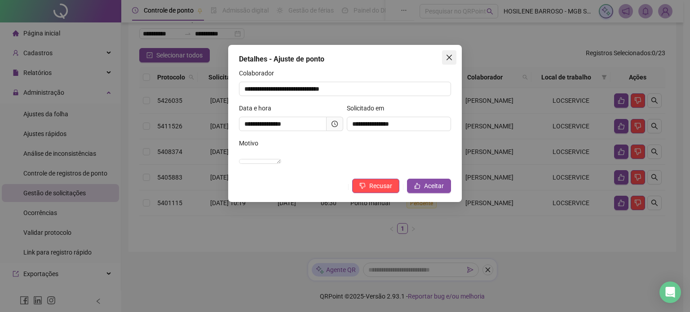
click at [452, 55] on icon "close" at bounding box center [449, 57] width 7 height 7
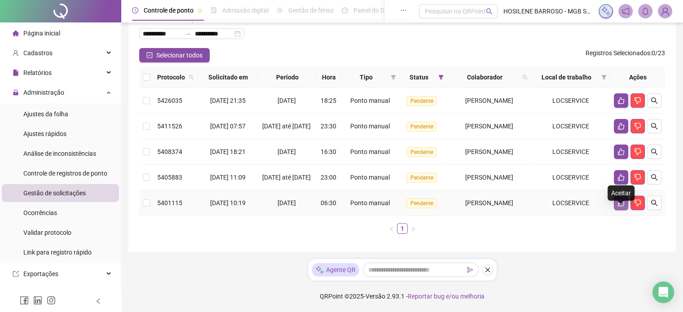
click at [623, 207] on button "button" at bounding box center [621, 203] width 14 height 14
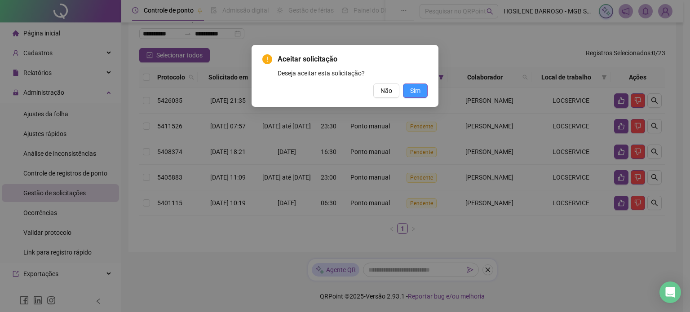
click at [420, 93] on span "Sim" at bounding box center [415, 91] width 10 height 10
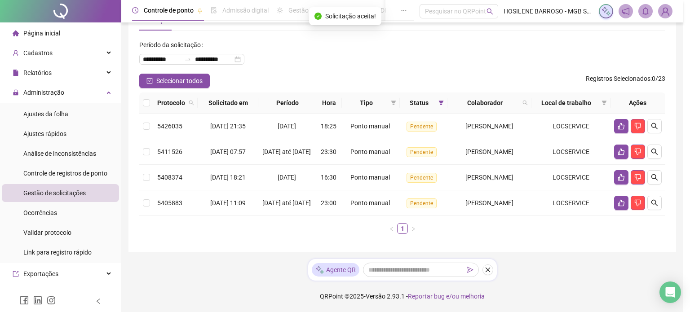
scroll to position [40, 0]
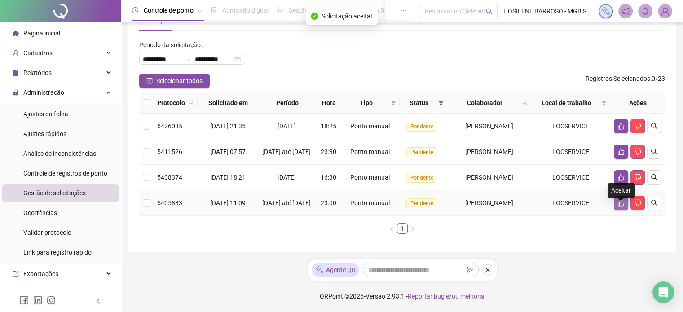
click at [623, 199] on icon "like" at bounding box center [621, 202] width 7 height 7
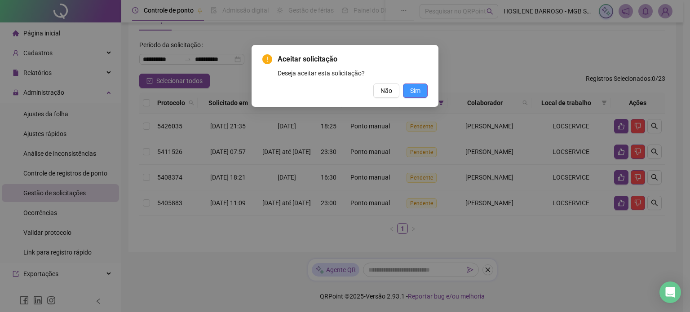
click at [419, 88] on span "Sim" at bounding box center [415, 91] width 10 height 10
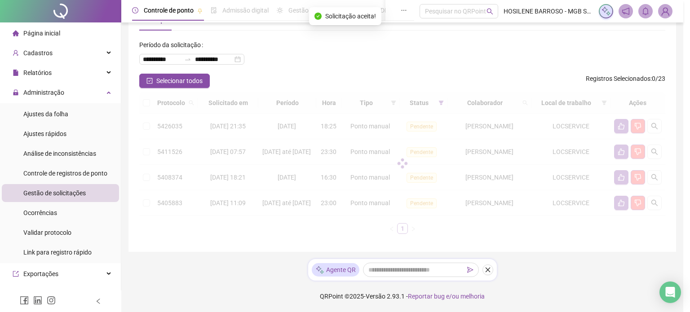
scroll to position [9, 0]
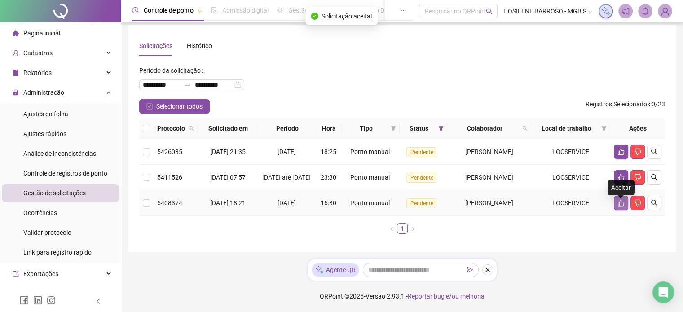
click at [622, 210] on button "button" at bounding box center [621, 203] width 14 height 14
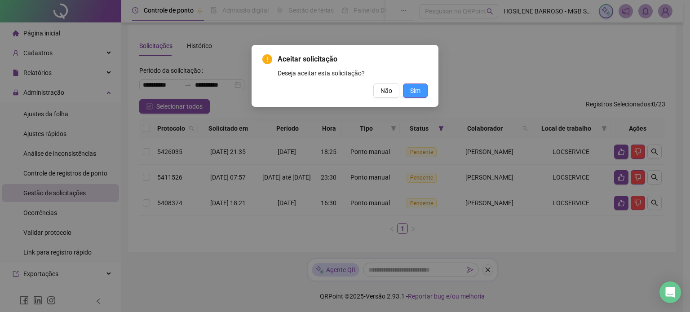
click at [420, 93] on span "Sim" at bounding box center [415, 91] width 10 height 10
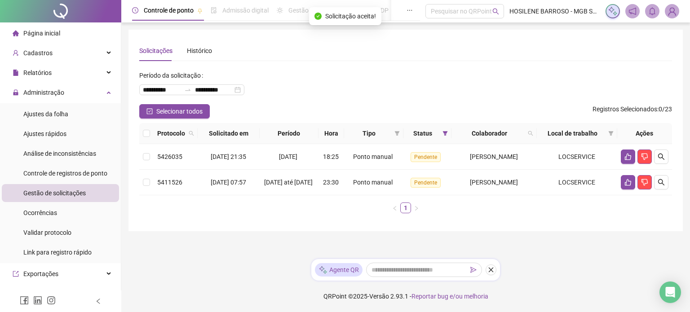
scroll to position [0, 0]
click at [625, 153] on icon "like" at bounding box center [628, 156] width 7 height 7
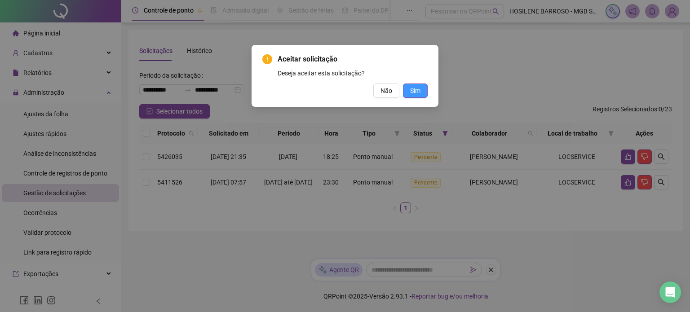
click at [418, 92] on span "Sim" at bounding box center [415, 91] width 10 height 10
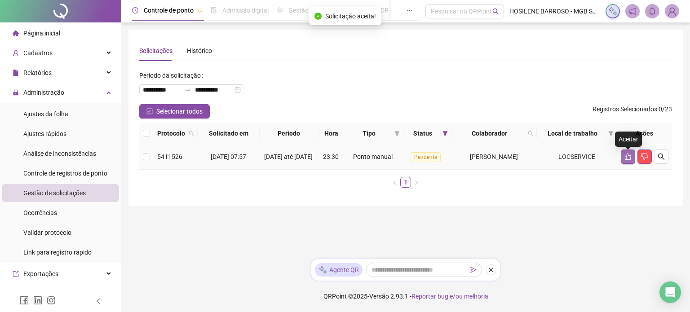
click at [633, 160] on button "button" at bounding box center [628, 157] width 14 height 14
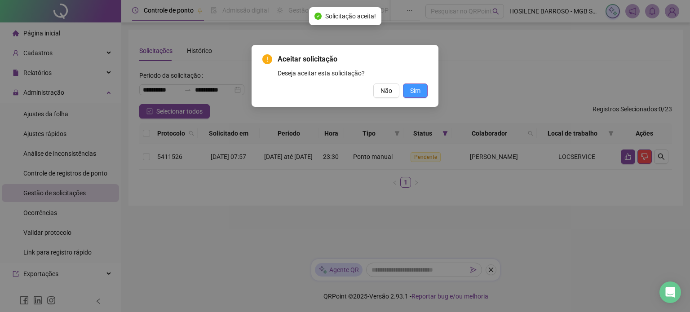
click at [421, 93] on button "Sim" at bounding box center [415, 91] width 25 height 14
